Goal: Find specific page/section: Find specific page/section

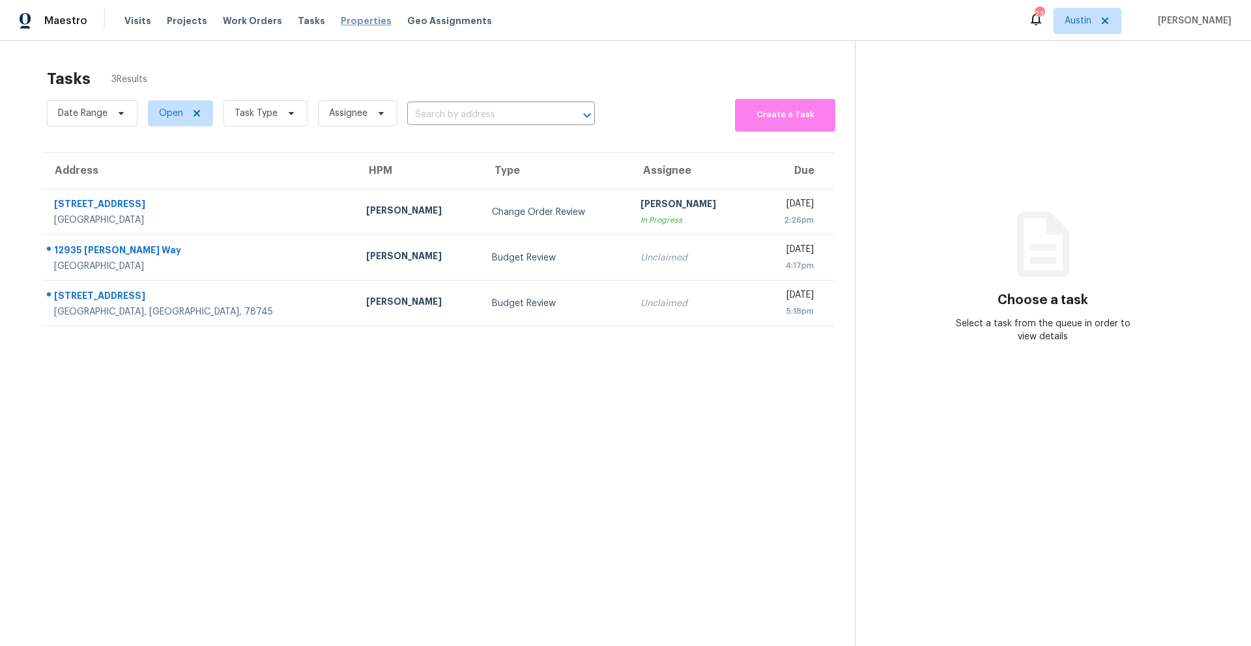
click at [345, 26] on span "Properties" at bounding box center [366, 20] width 51 height 13
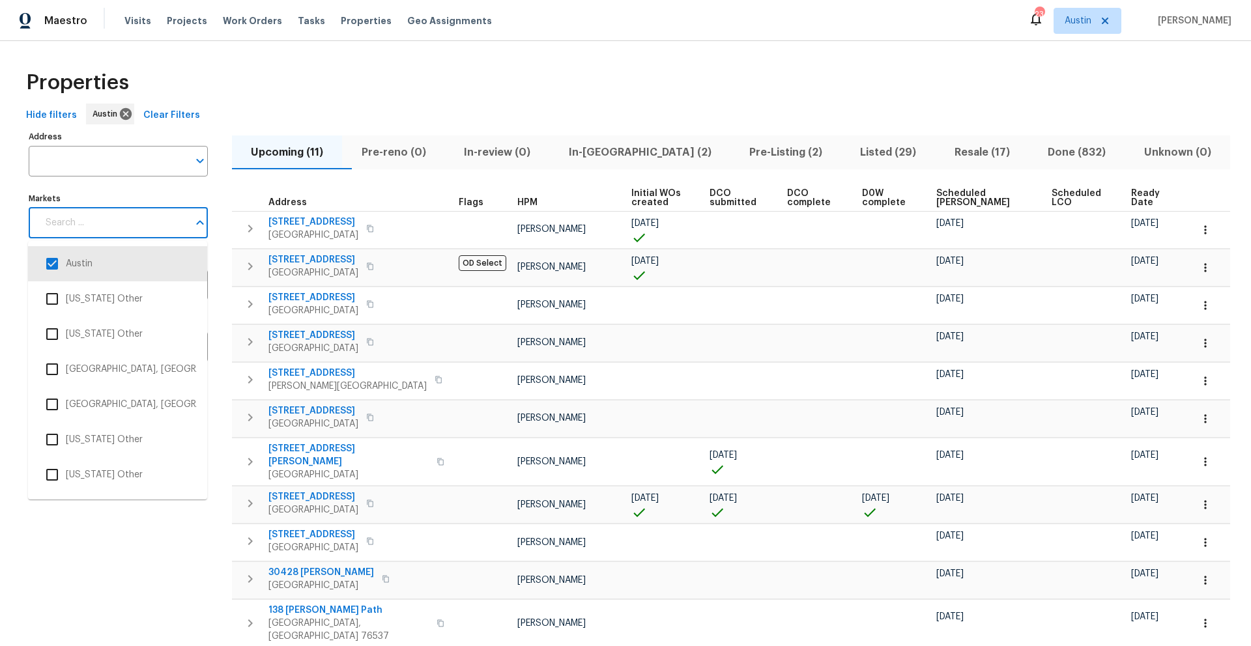
click at [145, 226] on input "Markets" at bounding box center [113, 223] width 150 height 31
type input "san"
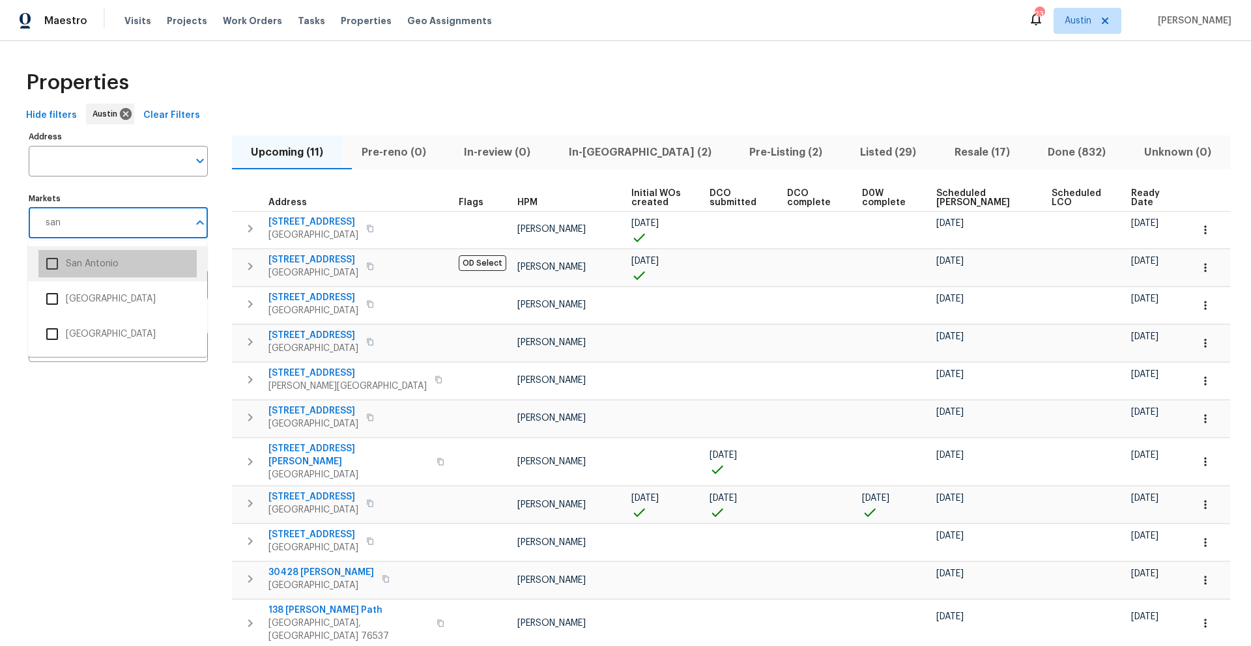
click at [93, 272] on li "San Antonio" at bounding box center [117, 263] width 158 height 27
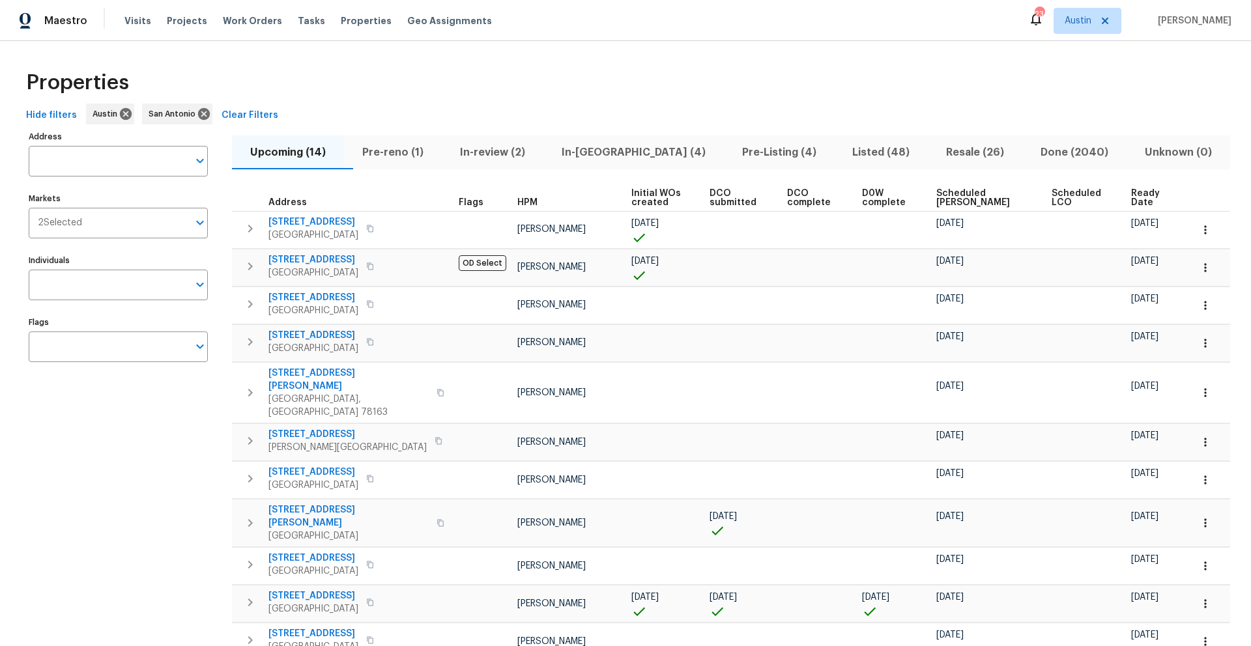
click at [94, 234] on input "Markets" at bounding box center [135, 223] width 106 height 31
type input "kill"
click at [96, 271] on li "[GEOGRAPHIC_DATA], [GEOGRAPHIC_DATA]" at bounding box center [117, 263] width 158 height 27
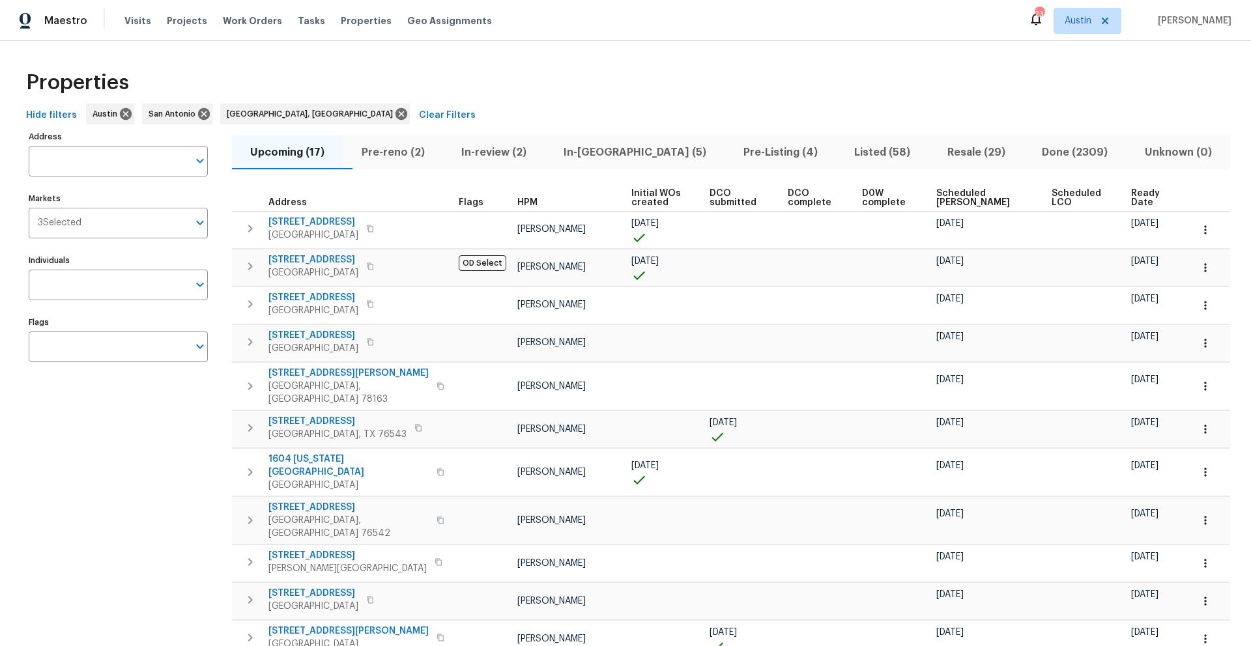
click at [963, 192] on span "Scheduled [PERSON_NAME]" at bounding box center [982, 198] width 92 height 18
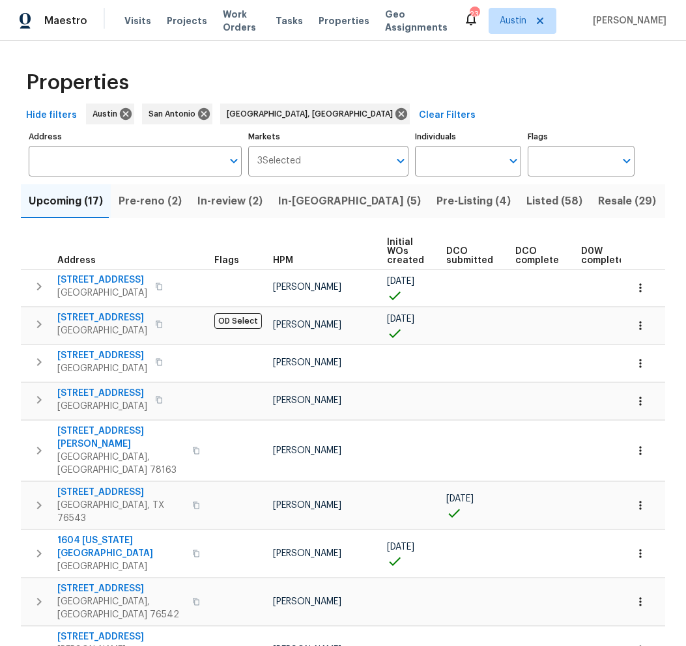
click at [637, 228] on div "Upcoming (17) Pre-reno (2) In-review (2) In-reno (5) Pre-Listing (4) Listed (58…" at bounding box center [343, 603] width 644 height 853
